Goal: Task Accomplishment & Management: Manage account settings

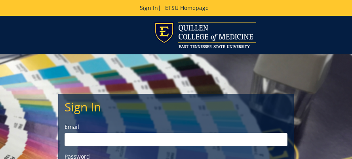
scroll to position [79, 0]
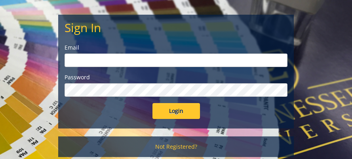
click at [100, 52] on div "Email" at bounding box center [175, 55] width 223 height 23
click at [100, 57] on input "email" at bounding box center [175, 59] width 223 height 13
type input "jeffress@etsu.edu"
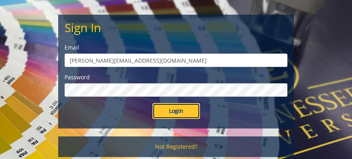
click at [188, 116] on input "Login" at bounding box center [175, 111] width 47 height 16
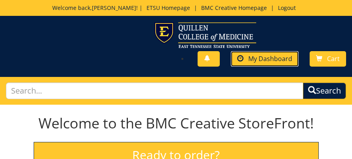
click at [266, 61] on span "My Dashboard" at bounding box center [270, 58] width 44 height 9
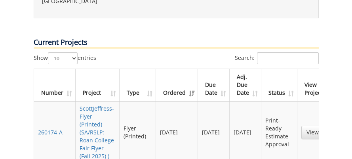
scroll to position [435, 0]
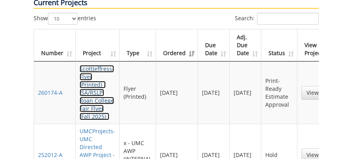
click at [94, 75] on link "ScottJeffress-Flyer (Printed) - (SA/RSLP: Roan College Fair Flyer (Fall 2025) )" at bounding box center [96, 92] width 34 height 55
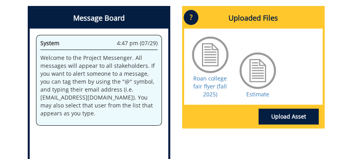
scroll to position [335, 0]
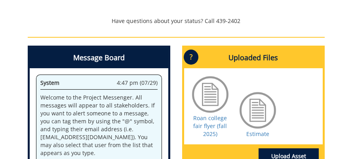
click at [253, 113] on div at bounding box center [258, 110] width 40 height 40
click at [257, 134] on link "Estimate" at bounding box center [257, 134] width 23 height 8
click at [250, 134] on link "Estimate" at bounding box center [257, 134] width 23 height 8
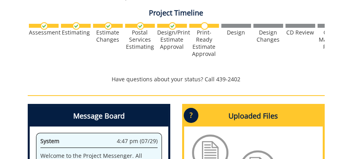
scroll to position [237, 0]
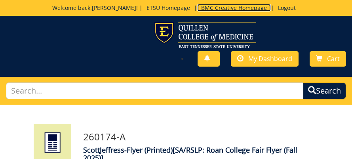
click at [212, 9] on link "BMC Creative Homepage" at bounding box center [234, 8] width 74 height 8
click at [229, 6] on link "BMC Creative Homepage" at bounding box center [234, 8] width 74 height 8
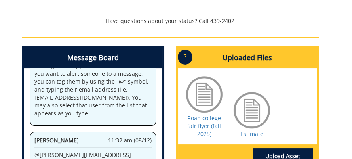
scroll to position [335, 29]
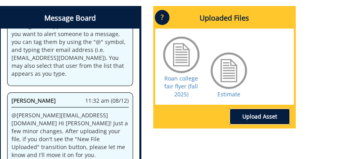
click at [253, 117] on link "Upload Asset" at bounding box center [259, 116] width 60 height 16
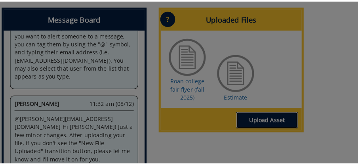
scroll to position [375, 23]
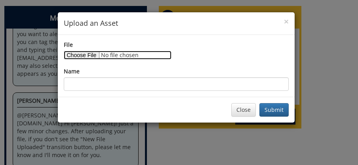
click at [80, 53] on input "File" at bounding box center [118, 55] width 108 height 9
type input "C:\fakepath\UPDATED Roan College Fair Flier (fall 2025).pdf"
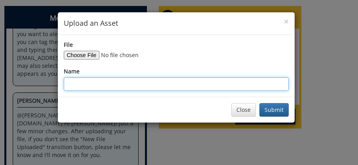
click at [136, 85] on input "Name" at bounding box center [176, 83] width 225 height 13
type input "Roan college fair flyer (fall 2025)"
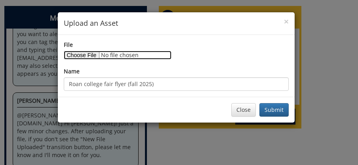
click at [88, 54] on input "File" at bounding box center [118, 55] width 108 height 9
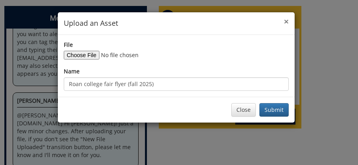
click at [285, 23] on span "×" at bounding box center [286, 21] width 5 height 11
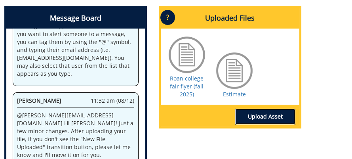
click at [262, 115] on link "Upload Asset" at bounding box center [265, 116] width 60 height 16
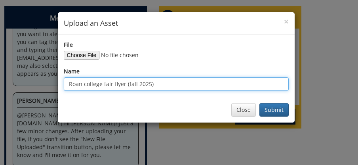
click at [68, 86] on input "Roan college fair flyer (fall 2025)" at bounding box center [176, 83] width 225 height 13
type input "UPDATED Roan college fair flyer (fall 2025)"
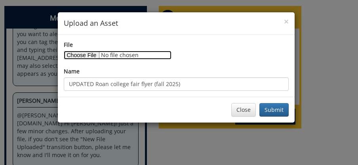
click at [95, 55] on input "File" at bounding box center [118, 55] width 108 height 9
type input "C:\fakepath\UPDATED Roan college fair flyer (fall 2025).pdf"
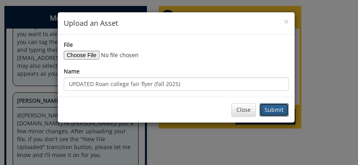
click at [270, 111] on button "Submit" at bounding box center [273, 109] width 29 height 13
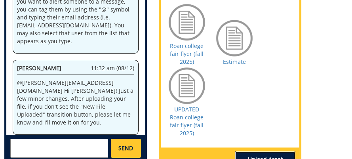
scroll to position [446, 23]
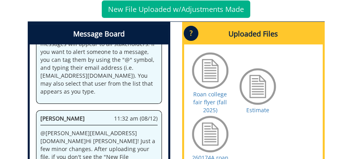
scroll to position [435, 0]
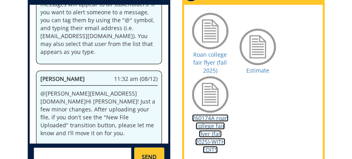
click at [209, 119] on link "260174A roan college fair flyer (fall 2025)-WITH EDITS" at bounding box center [210, 133] width 36 height 39
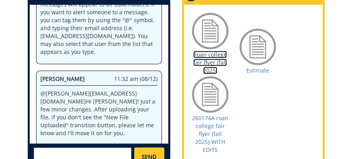
click at [214, 56] on link "Roan college fair flyer (fall 2025)" at bounding box center [210, 62] width 34 height 23
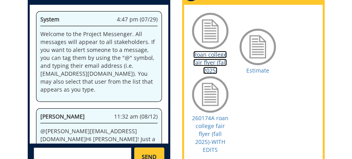
scroll to position [475, 0]
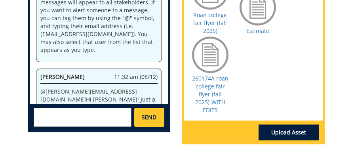
click at [87, 112] on textarea at bounding box center [83, 117] width 98 height 19
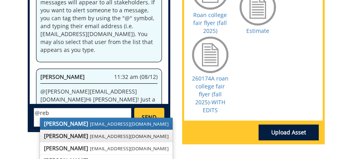
scroll to position [514, 0]
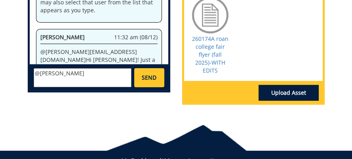
click at [75, 48] on p "@ jeffress@etsu.edu Hi Scott! Just a few minor changes. After uploading your fi…" at bounding box center [98, 71] width 117 height 47
click at [90, 49] on p "@ jeffress@etsu.edu Hi Scott! Just a few minor changes. After uploading your fi…" at bounding box center [98, 71] width 117 height 47
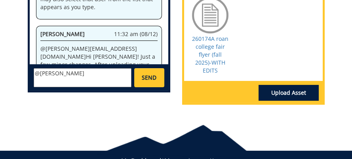
scroll to position [0, 0]
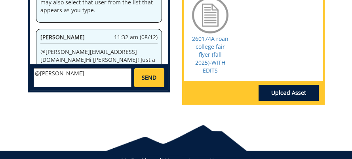
click at [78, 70] on textarea "@rebecca Lucas" at bounding box center [83, 77] width 98 height 19
drag, startPoint x: 78, startPoint y: 72, endPoint x: 40, endPoint y: 74, distance: 37.6
click at [40, 74] on textarea "@rebecca Lucas" at bounding box center [83, 77] width 98 height 19
drag, startPoint x: 55, startPoint y: 74, endPoint x: 40, endPoint y: 73, distance: 15.8
click at [40, 73] on textarea "@rebe" at bounding box center [83, 77] width 98 height 19
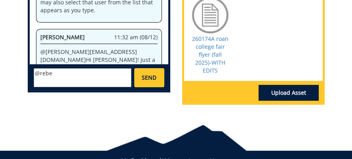
paste textarea "ucasrf@etsu.edu"
click at [39, 74] on textarea "@ucasrf@etsu.edu" at bounding box center [83, 77] width 98 height 19
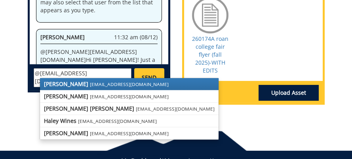
click at [93, 72] on textarea "@lucasrf@etsu.edu" at bounding box center [83, 77] width 98 height 19
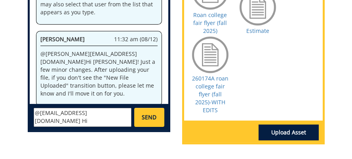
scroll to position [6, 0]
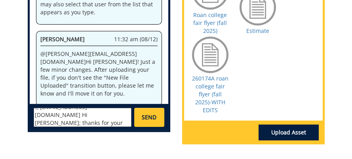
drag, startPoint x: 102, startPoint y: 114, endPoint x: 90, endPoint y: 116, distance: 12.4
click at [90, 116] on textarea "@lucasrf@etsu.edu Hi Rebecca; thanks for your help. I see a new flyer ("WITH ED…" at bounding box center [83, 117] width 98 height 19
drag, startPoint x: 45, startPoint y: 122, endPoint x: 71, endPoint y: 122, distance: 25.7
click at [71, 122] on textarea "@lucasrf@etsu.edu Hi Rebecca; thanks for your help. Looking at the new flyer ("…" at bounding box center [83, 117] width 98 height 19
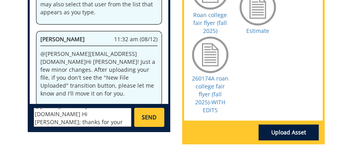
click at [80, 123] on textarea "@lucasrf@etsu.edu Hi Rebecca; thanks for your help. Looking at the "WITH EDITS"…" at bounding box center [83, 117] width 98 height 19
drag, startPoint x: 121, startPoint y: 120, endPoint x: 112, endPoint y: 120, distance: 8.3
click at [112, 120] on textarea "@lucasrf@etsu.edu Hi Rebecca; thanks for your help. Looking at the "WITH EDITS"…" at bounding box center [83, 117] width 98 height 19
click at [93, 112] on textarea "@lucasrf@etsu.edu Hi Rebecca; thanks for your help. Looking at the "WITH EDITS"…" at bounding box center [83, 117] width 98 height 19
drag, startPoint x: 95, startPoint y: 121, endPoint x: 119, endPoint y: 121, distance: 23.7
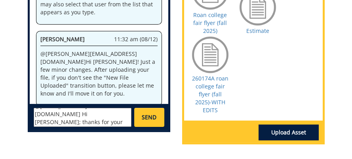
click at [119, 121] on textarea "@lucasrf@etsu.edu Hi Rebecca; thanks for your help. I must be missing something…" at bounding box center [83, 117] width 98 height 19
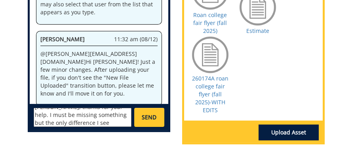
scroll to position [31, 0]
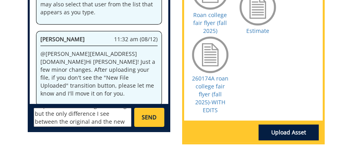
click at [93, 118] on textarea "@lucasrf@etsu.edu Hi Rebecca; thanks for your help. I must be missing something…" at bounding box center [83, 117] width 98 height 19
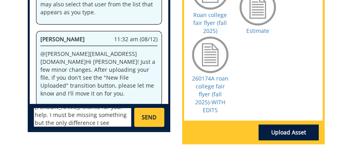
scroll to position [6, 0]
drag, startPoint x: 94, startPoint y: 121, endPoint x: 90, endPoint y: 115, distance: 8.0
click at [90, 115] on textarea "@lucasrf@etsu.edu Hi Rebecca; thanks for your help. I must be missing something…" at bounding box center [83, 117] width 98 height 19
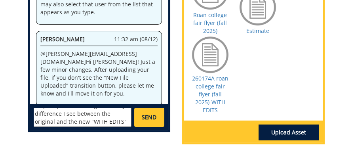
click at [123, 121] on textarea "@lucasrf@etsu.edu Hi Rebecca; thanks for your help. A question, though: the onl…" at bounding box center [83, 117] width 98 height 19
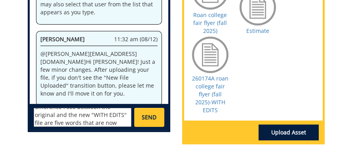
type textarea "@lucasrf@etsu.edu Hi Rebecca; thanks for your help. A question, though: the onl…"
click at [153, 117] on span "SEND" at bounding box center [149, 117] width 15 height 8
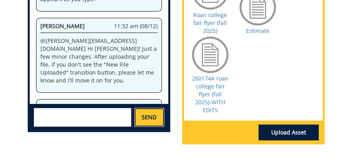
scroll to position [1386, 0]
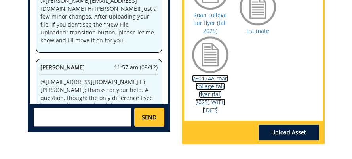
click at [215, 103] on link "260174A roan college fair flyer (fall 2025)-WITH EDITS" at bounding box center [210, 93] width 36 height 39
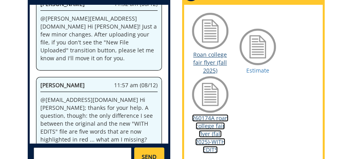
scroll to position [475, 0]
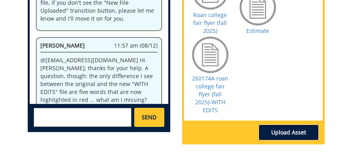
click at [299, 132] on link "Upload Asset" at bounding box center [288, 132] width 60 height 16
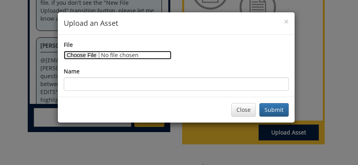
click at [89, 56] on input "File" at bounding box center [118, 55] width 108 height 9
type input "C:\fakepath\UPDATED Roan college fair flyer (fall 2025).pdf"
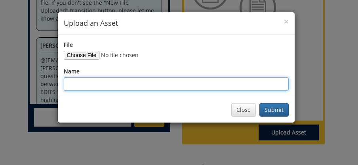
click at [132, 82] on input "Name" at bounding box center [176, 83] width 225 height 13
type input "UPDATED Roan college fair flyer (fall 2025)"
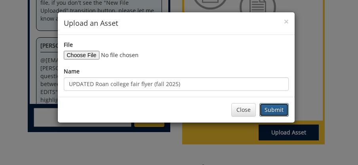
click at [275, 111] on button "Submit" at bounding box center [273, 109] width 29 height 13
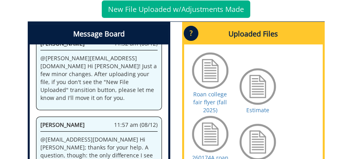
scroll to position [356, 0]
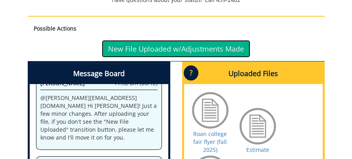
click at [190, 48] on link "New File Uploaded w/Adjustments Made" at bounding box center [176, 48] width 148 height 17
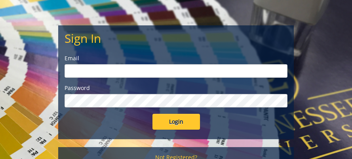
scroll to position [158, 0]
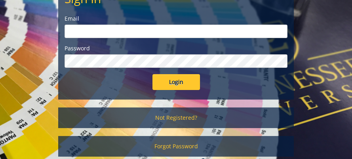
click at [142, 34] on input "email" at bounding box center [175, 31] width 223 height 13
type input "[PERSON_NAME][EMAIL_ADDRESS][DOMAIN_NAME]"
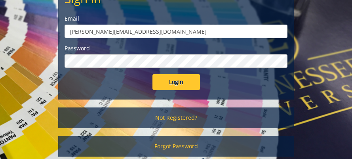
click at [152, 74] on input "Login" at bounding box center [175, 82] width 47 height 16
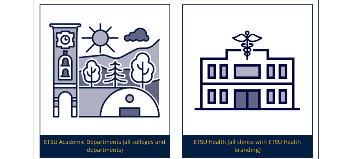
scroll to position [277, 0]
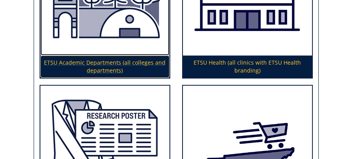
click at [127, 61] on p "ETSU Academic Departments (all colleges and departments)" at bounding box center [104, 66] width 129 height 22
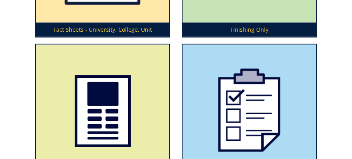
scroll to position [3085, 0]
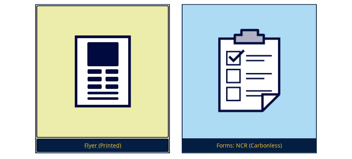
click at [119, 87] on img at bounding box center [102, 71] width 133 height 133
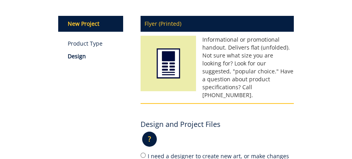
scroll to position [79, 0]
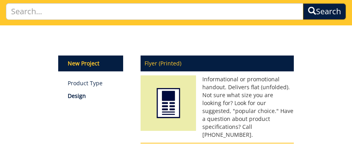
click at [76, 96] on p "Design" at bounding box center [98, 96] width 61 height 8
click at [83, 84] on link "Product Type" at bounding box center [98, 83] width 61 height 8
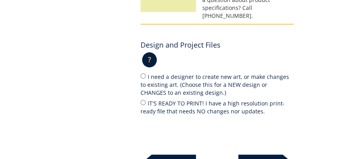
scroll to position [237, 0]
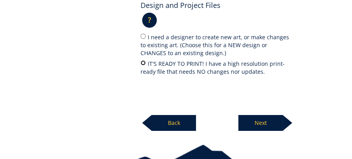
click at [142, 60] on input "IT'S READY TO PRINT! I have a high resolution print-ready file that needs NO ch…" at bounding box center [142, 62] width 5 height 5
radio input "true"
click at [261, 115] on p "Next" at bounding box center [260, 123] width 44 height 16
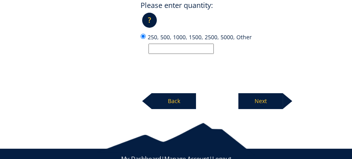
click at [182, 44] on input "250, 500, 1000, 1500, 2500, 5000, Other" at bounding box center [180, 49] width 65 height 10
type input "500"
click at [262, 93] on p "Next" at bounding box center [260, 101] width 44 height 16
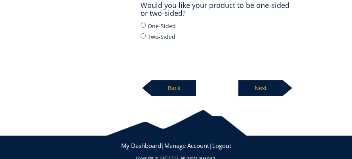
scroll to position [158, 0]
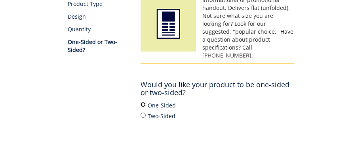
click at [144, 102] on input "One-Sided" at bounding box center [142, 104] width 5 height 5
radio input "true"
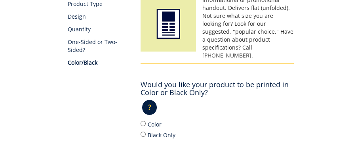
scroll to position [237, 0]
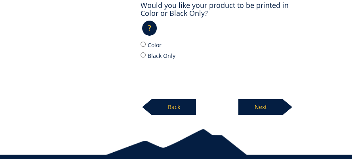
click at [158, 40] on label "Color" at bounding box center [216, 44] width 153 height 9
click at [146, 42] on input "Color" at bounding box center [142, 44] width 5 height 5
radio input "true"
click at [256, 100] on p "Next" at bounding box center [260, 107] width 44 height 16
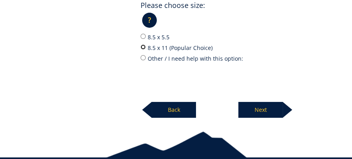
click at [144, 44] on input "8.5 x 11 (Popular Choice)" at bounding box center [142, 46] width 5 height 5
radio input "true"
click at [256, 102] on p "Next" at bounding box center [260, 110] width 44 height 16
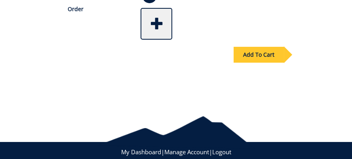
scroll to position [158, 0]
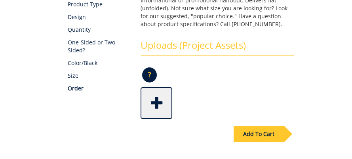
click at [148, 77] on p "?" at bounding box center [149, 74] width 15 height 15
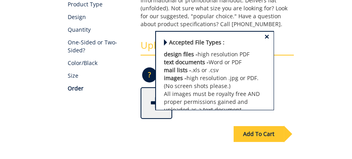
scroll to position [0, 0]
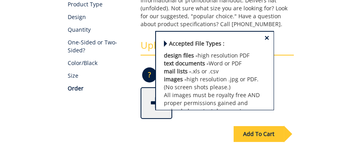
click at [264, 38] on span "×" at bounding box center [266, 38] width 5 height 8
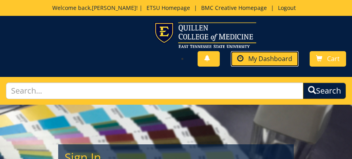
click at [256, 62] on span "My Dashboard" at bounding box center [270, 58] width 44 height 9
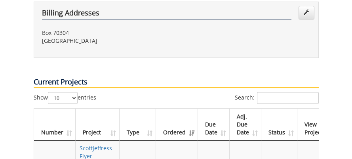
scroll to position [435, 0]
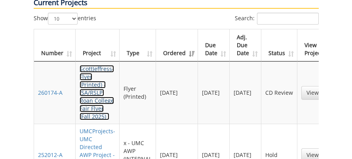
click at [102, 72] on link "ScottJeffress-Flyer (Printed) - (SA/RSLP: Roan College Fair Flyer (Fall 2025) )" at bounding box center [96, 92] width 34 height 55
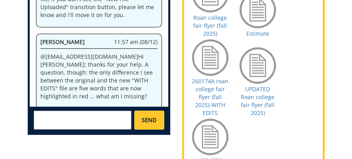
scroll to position [475, 0]
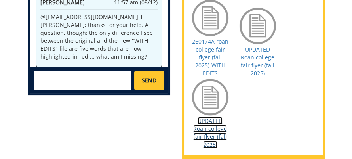
click at [210, 120] on link "UPDATED Roan college fair flyer (fall 2025)" at bounding box center [210, 132] width 34 height 31
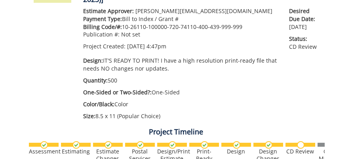
scroll to position [0, 0]
